Goal: Transaction & Acquisition: Obtain resource

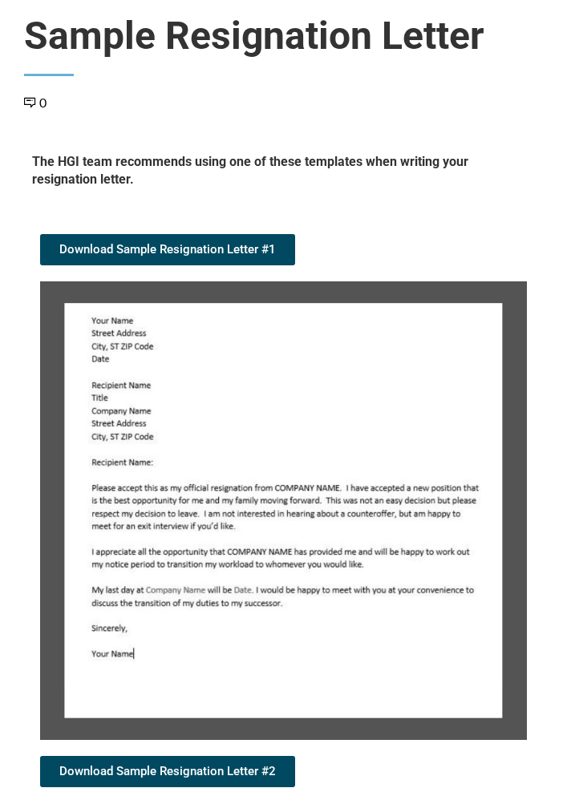
scroll to position [154, 0]
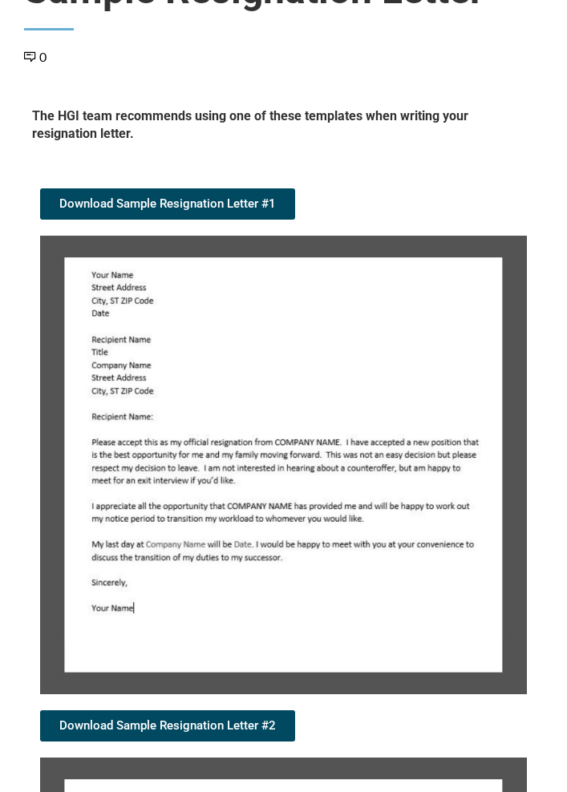
drag, startPoint x: 95, startPoint y: 428, endPoint x: 165, endPoint y: 572, distance: 159.6
click at [165, 576] on img at bounding box center [283, 465] width 487 height 458
click at [108, 275] on img at bounding box center [283, 465] width 487 height 458
drag, startPoint x: 93, startPoint y: 271, endPoint x: 128, endPoint y: 599, distance: 329.8
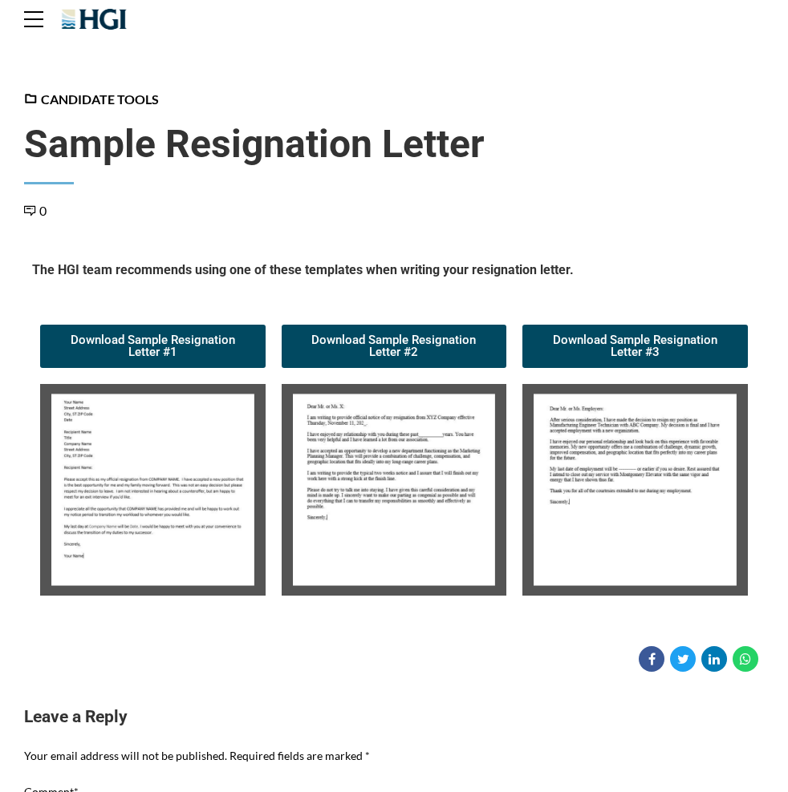
click at [162, 549] on img at bounding box center [152, 490] width 225 height 212
click at [100, 478] on img at bounding box center [152, 490] width 225 height 212
click at [103, 531] on img at bounding box center [152, 490] width 225 height 212
click at [131, 344] on span "Download Sample Resignation Letter #1" at bounding box center [152, 346] width 187 height 24
